Goal: Task Accomplishment & Management: Manage account settings

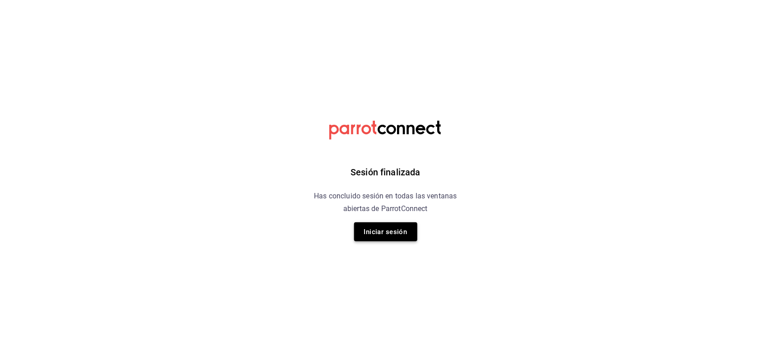
click at [378, 226] on button "Iniciar sesión" at bounding box center [385, 231] width 63 height 19
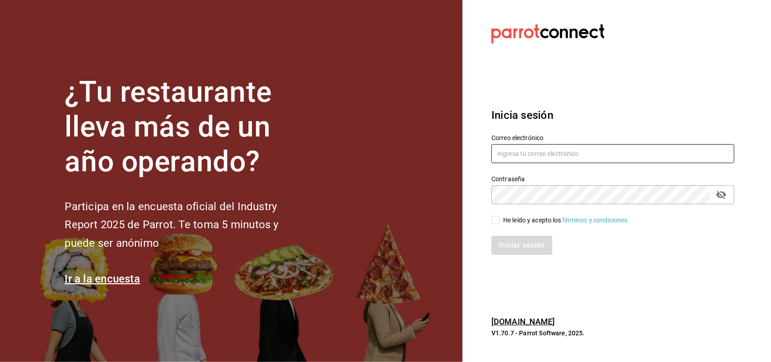
click at [547, 147] on input "text" at bounding box center [612, 153] width 243 height 19
type input "[PERSON_NAME][EMAIL_ADDRESS][DOMAIN_NAME]"
click at [495, 219] on input "He leído y acepto los Términos y condiciones." at bounding box center [495, 220] width 8 height 8
checkbox input "true"
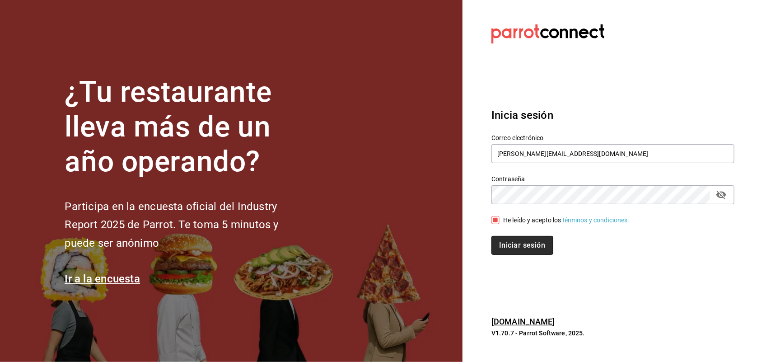
click at [506, 247] on button "Iniciar sesión" at bounding box center [521, 245] width 61 height 19
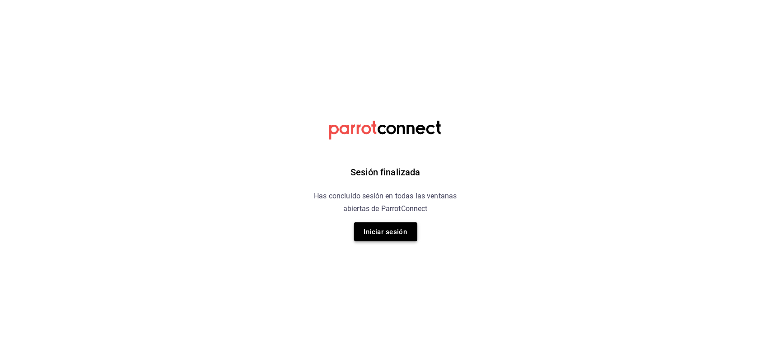
click at [380, 222] on button "Iniciar sesión" at bounding box center [385, 231] width 63 height 19
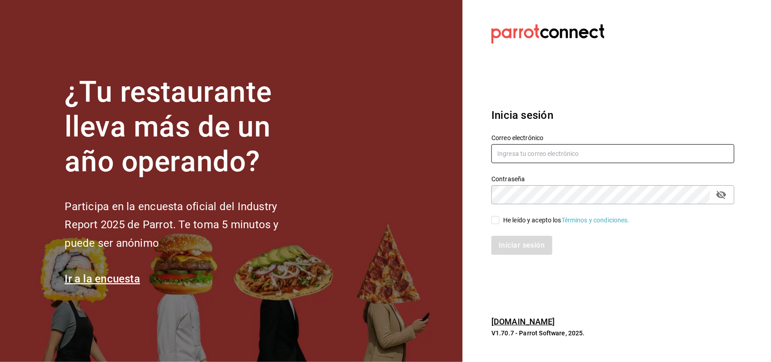
click at [567, 149] on input "text" at bounding box center [612, 153] width 243 height 19
type input "[PERSON_NAME][EMAIL_ADDRESS][DOMAIN_NAME]"
click at [492, 219] on input "He leído y acepto los Términos y condiciones." at bounding box center [495, 220] width 8 height 8
checkbox input "true"
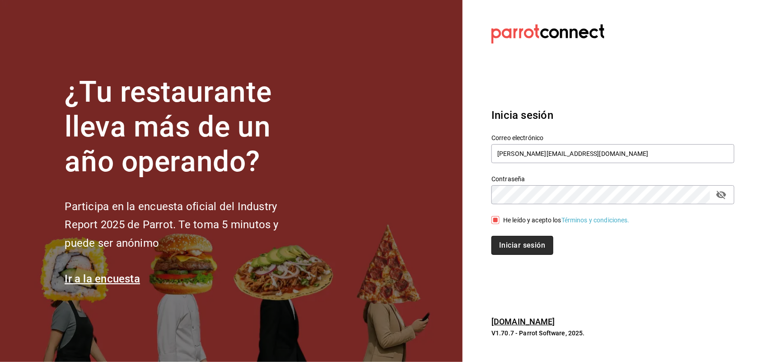
click at [506, 247] on button "Iniciar sesión" at bounding box center [521, 245] width 61 height 19
